Goal: Information Seeking & Learning: Learn about a topic

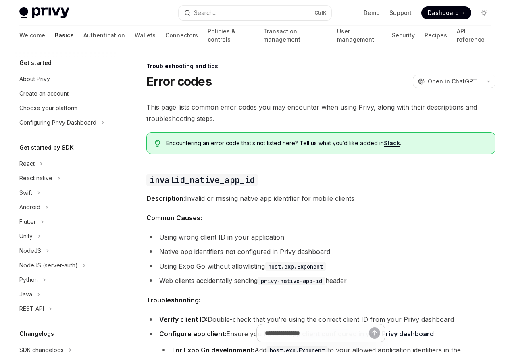
scroll to position [91, 0]
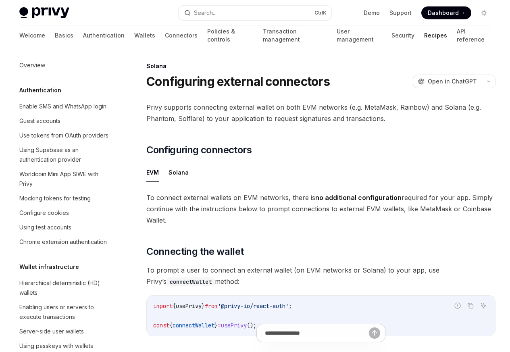
scroll to position [1291, 0]
